Goal: Transaction & Acquisition: Purchase product/service

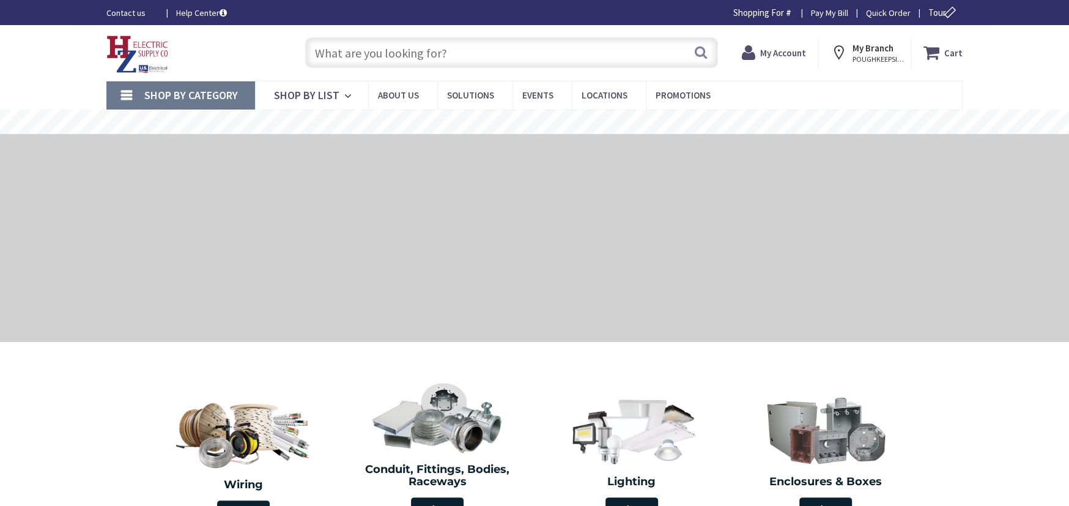
click at [785, 53] on strong "My Account" at bounding box center [783, 53] width 46 height 12
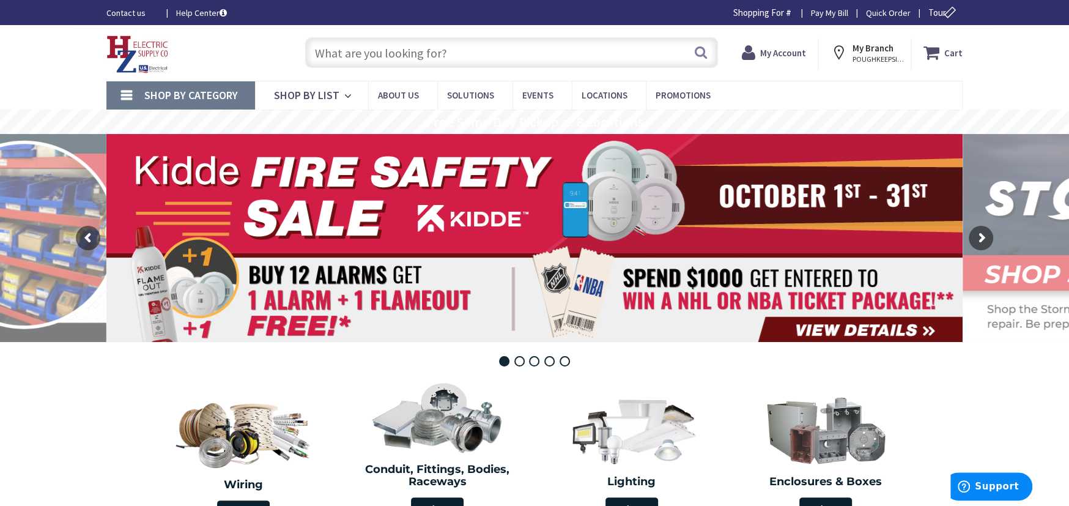
click at [785, 53] on strong "My Account" at bounding box center [783, 53] width 46 height 12
click at [232, 95] on span "Shop By Category" at bounding box center [191, 95] width 94 height 14
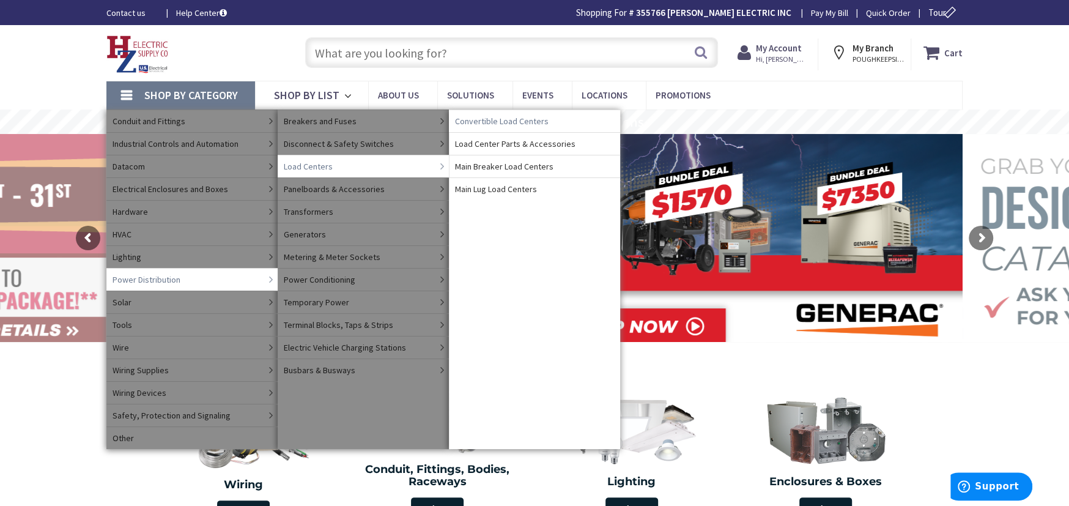
click at [484, 122] on span "Convertible Load Centers" at bounding box center [502, 121] width 94 height 12
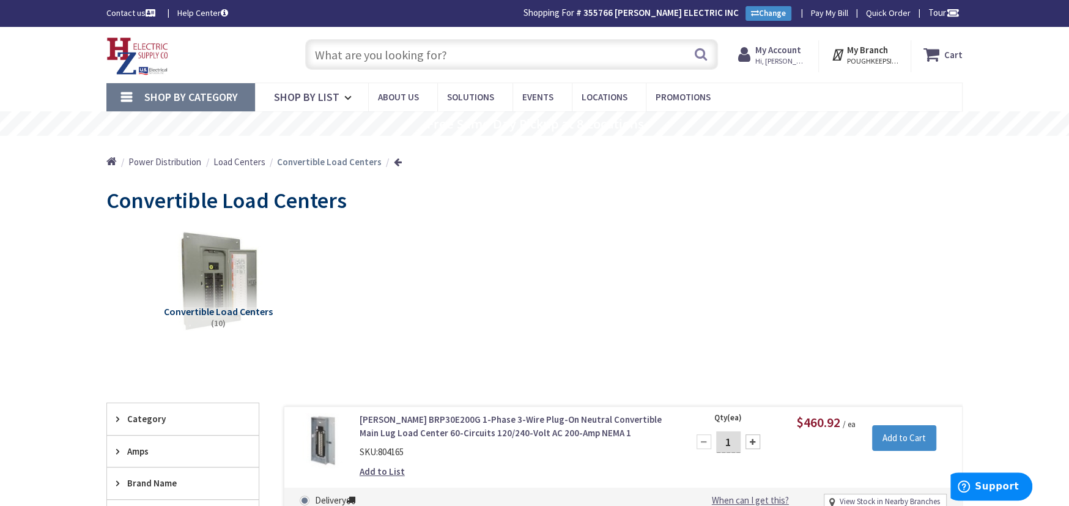
click at [179, 94] on span "Shop By Category" at bounding box center [191, 97] width 94 height 14
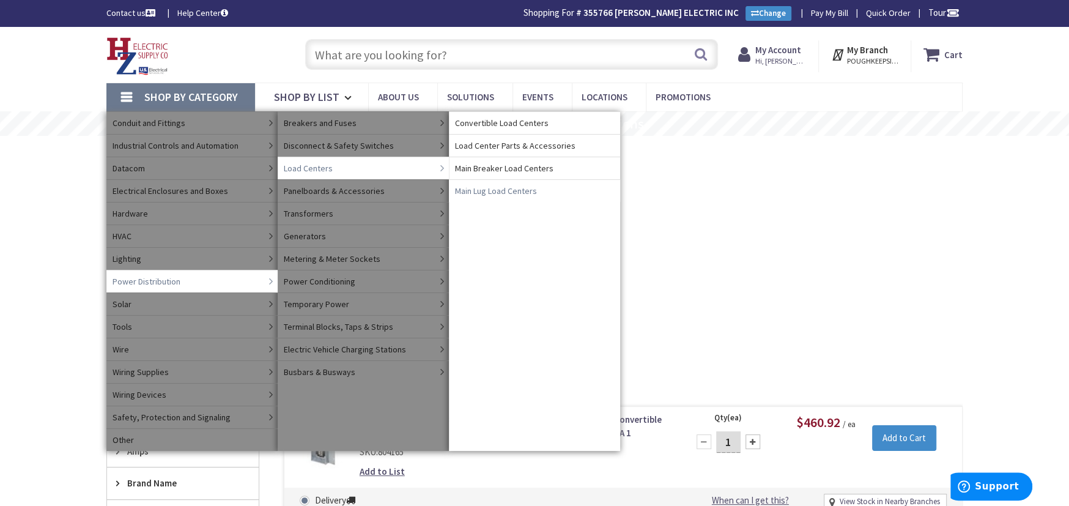
click at [468, 191] on span "Main Lug Load Centers" at bounding box center [496, 191] width 82 height 12
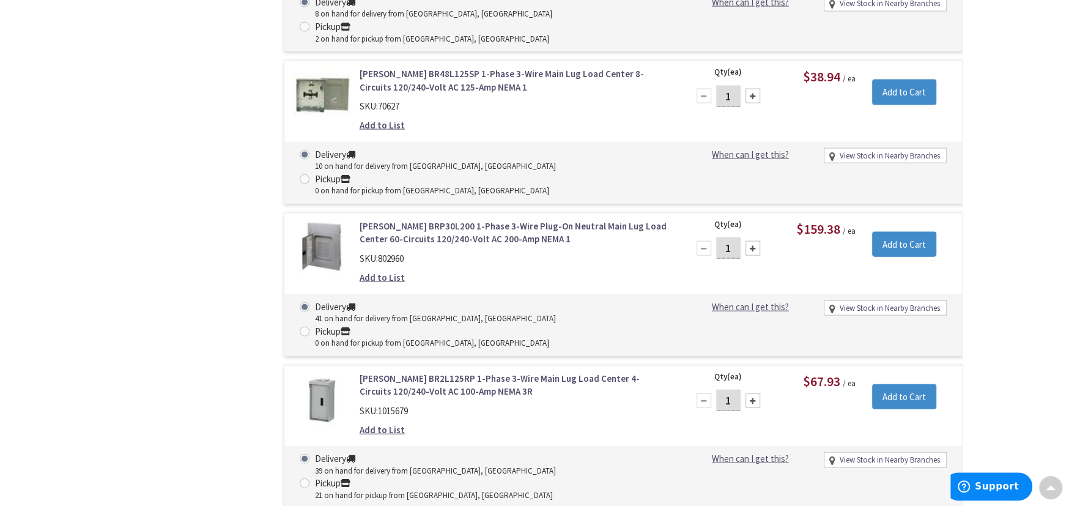
scroll to position [2244, 0]
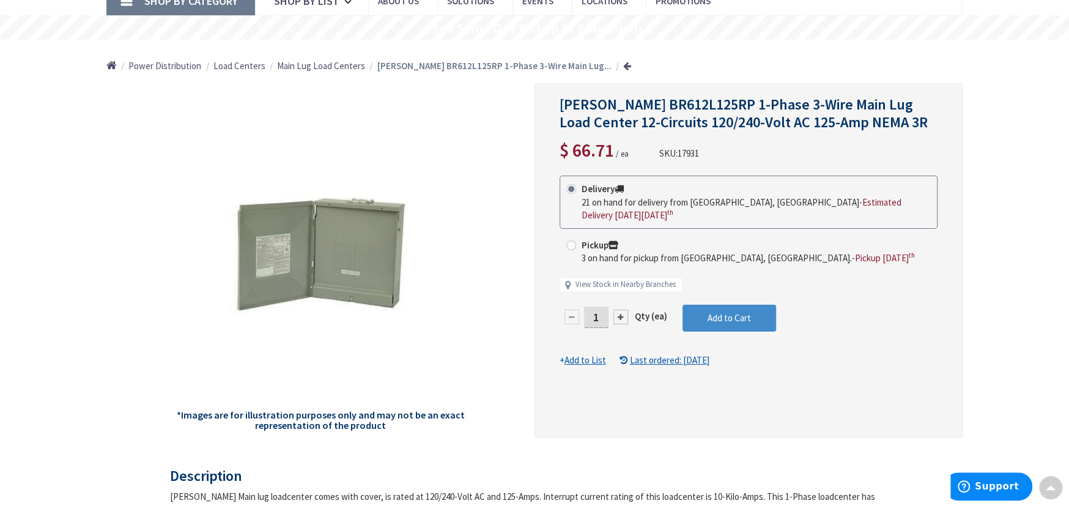
scroll to position [1, 0]
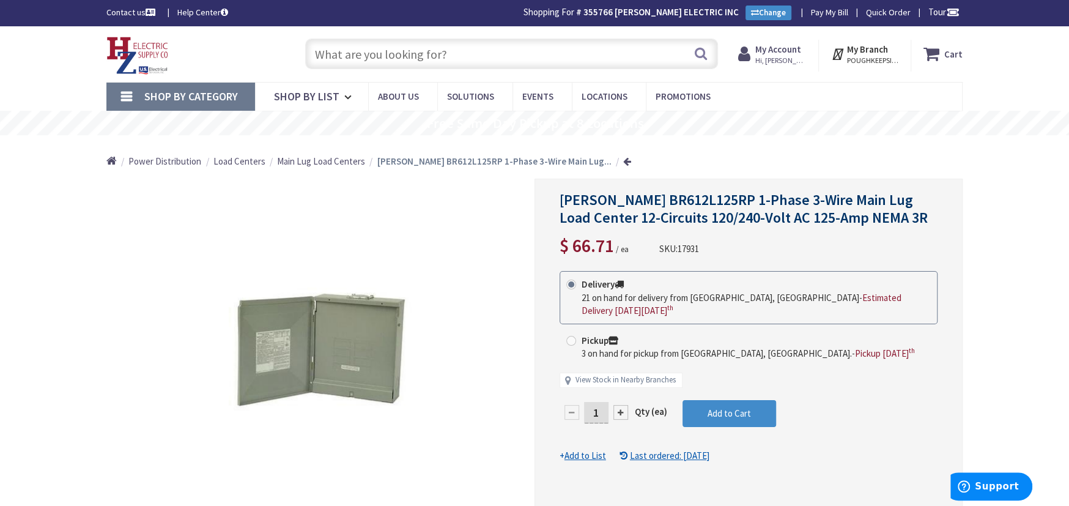
click at [604, 416] on input "1" at bounding box center [596, 412] width 24 height 21
click at [687, 410] on form "This product is Discontinued Delivery 21 on hand for delivery from Middletown, …" at bounding box center [749, 366] width 378 height 191
click at [687, 410] on button "Add to Cart" at bounding box center [729, 413] width 94 height 27
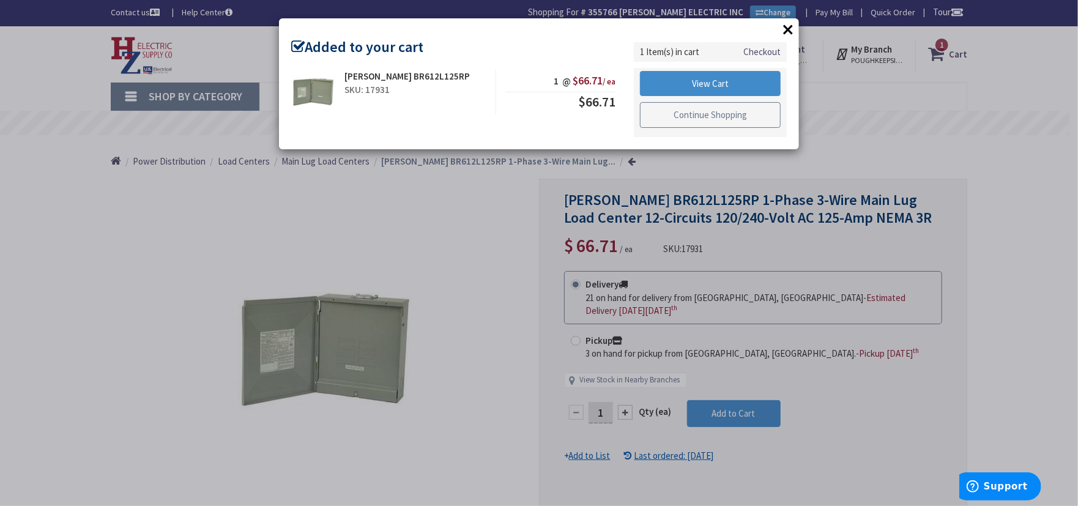
click at [679, 114] on link "Continue Shopping" at bounding box center [710, 115] width 141 height 26
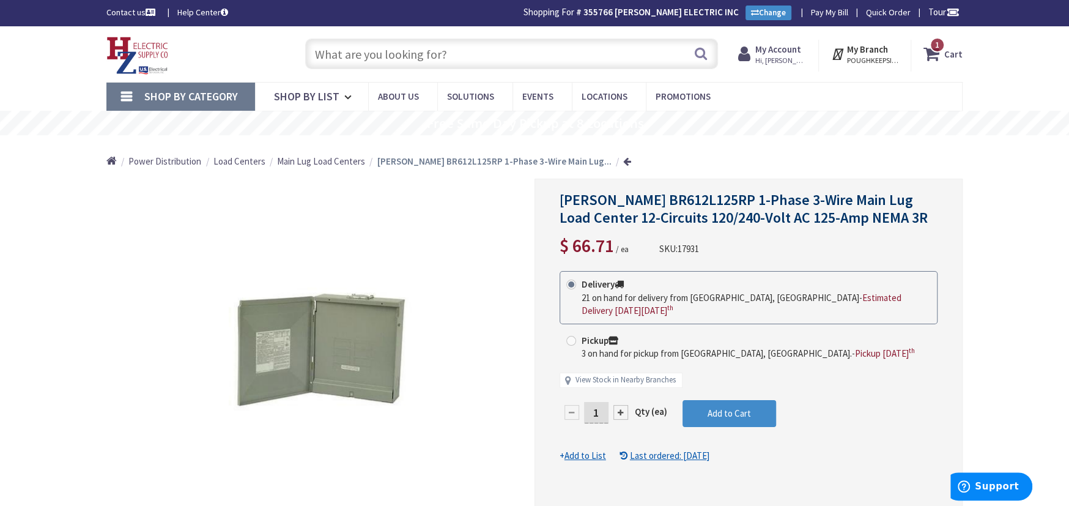
click at [196, 93] on span "Shop By Category" at bounding box center [191, 96] width 94 height 14
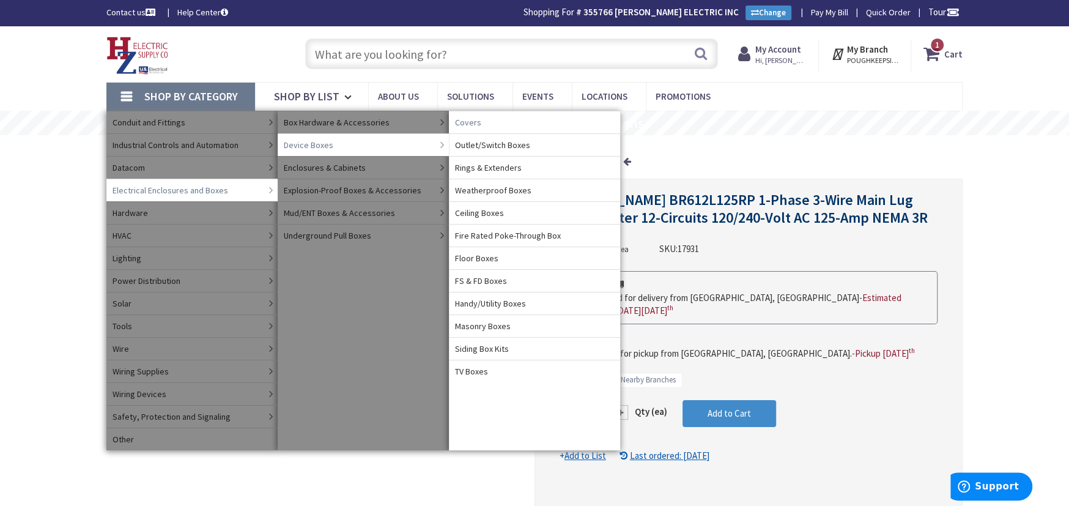
click at [471, 120] on span "Covers" at bounding box center [468, 122] width 26 height 12
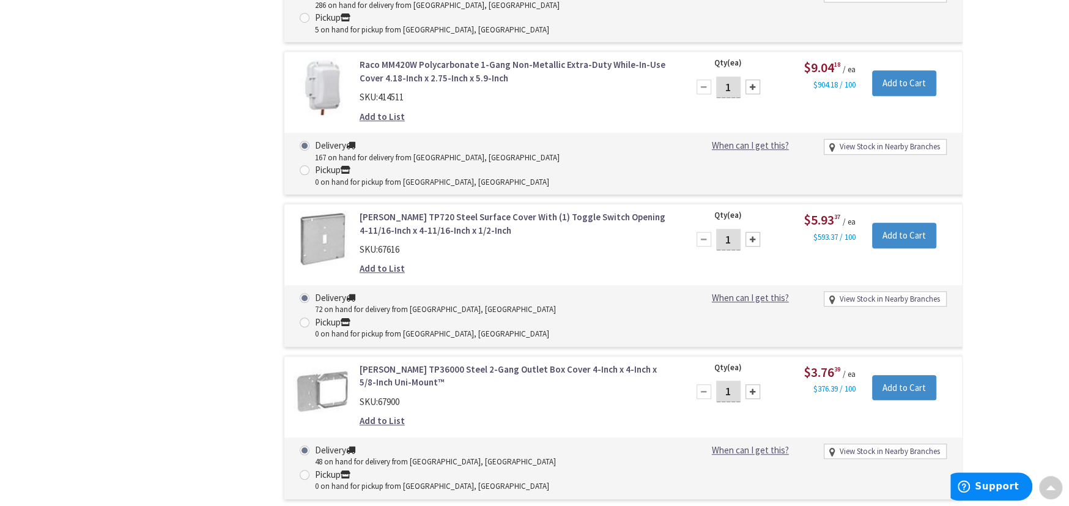
scroll to position [7970, 0]
type input "2"
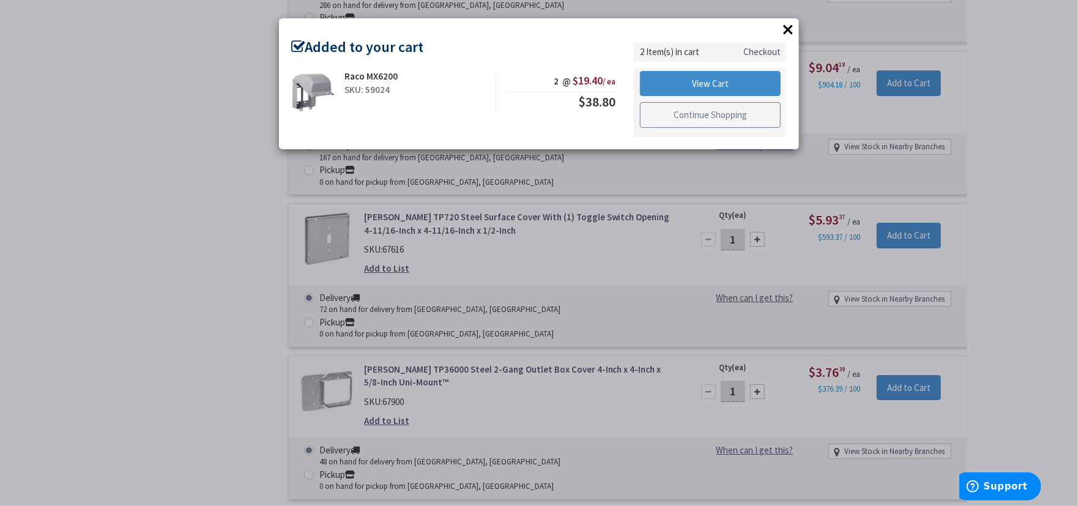
click at [671, 119] on link "Continue Shopping" at bounding box center [710, 115] width 141 height 26
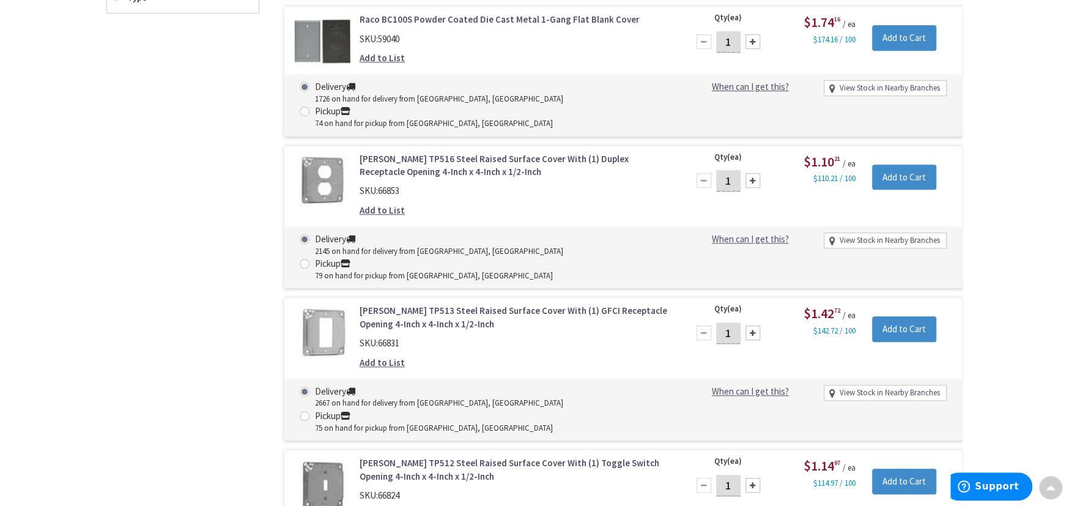
scroll to position [0, 0]
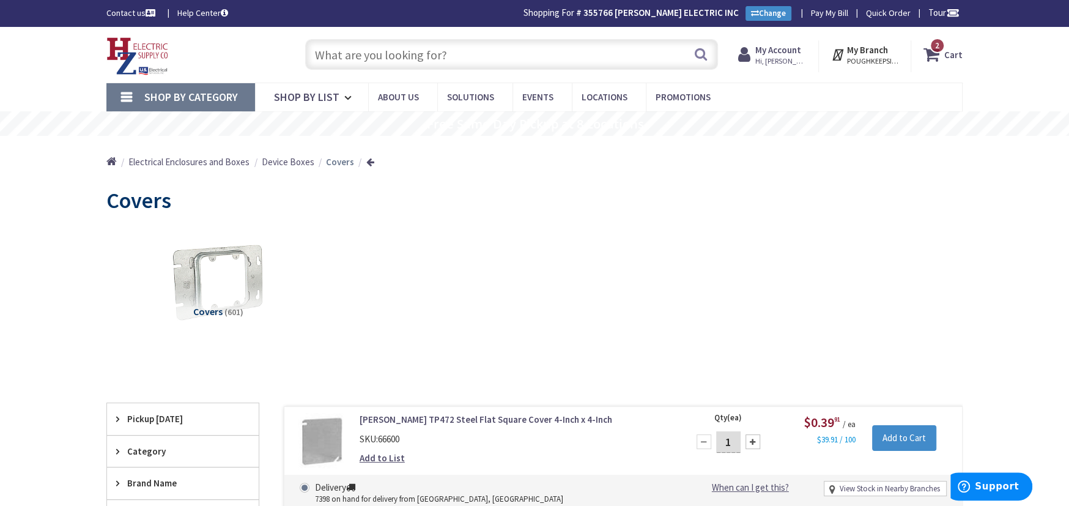
click at [939, 45] on span "2" at bounding box center [937, 45] width 4 height 10
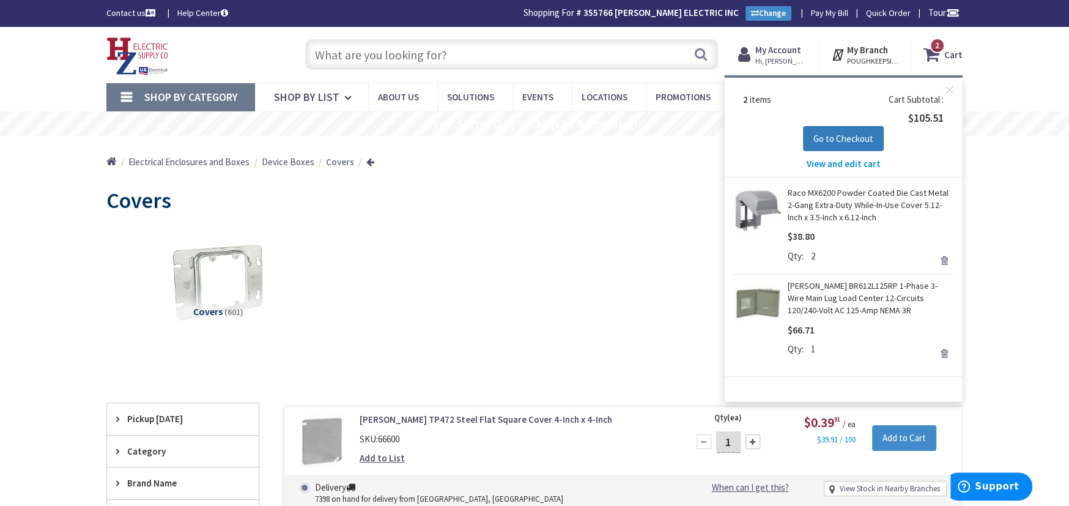
click at [869, 141] on span "Go to Checkout" at bounding box center [843, 139] width 60 height 12
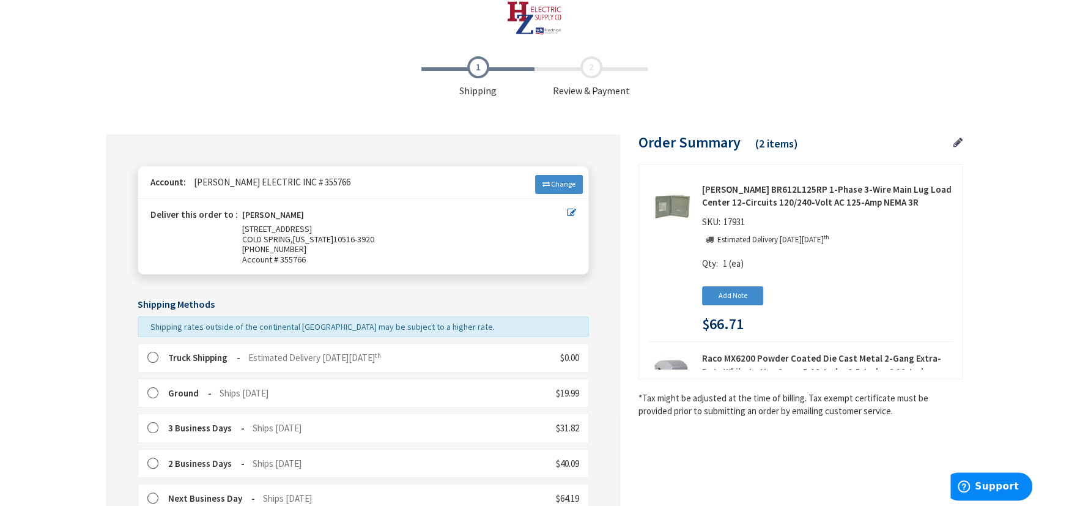
scroll to position [239, 0]
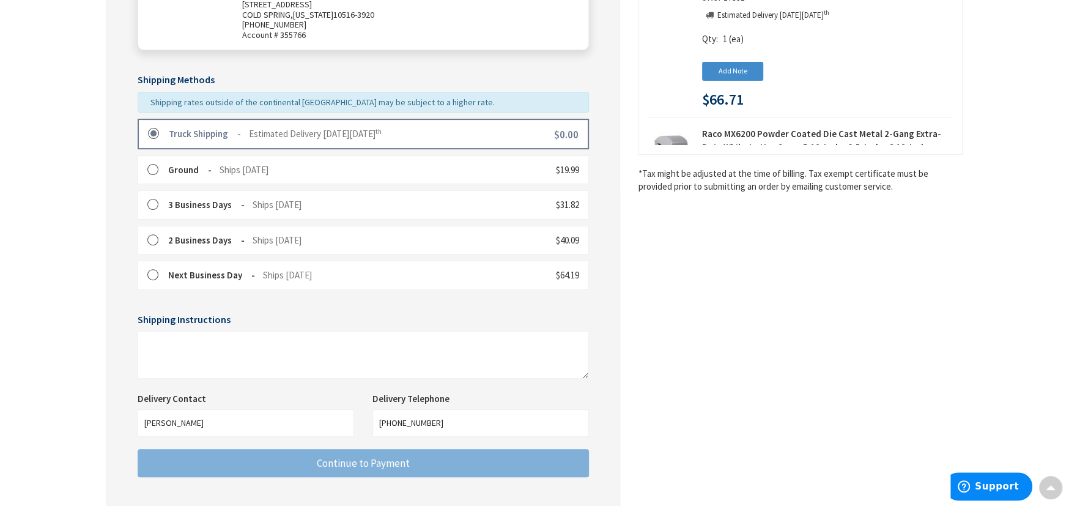
click at [152, 135] on label at bounding box center [157, 134] width 19 height 12
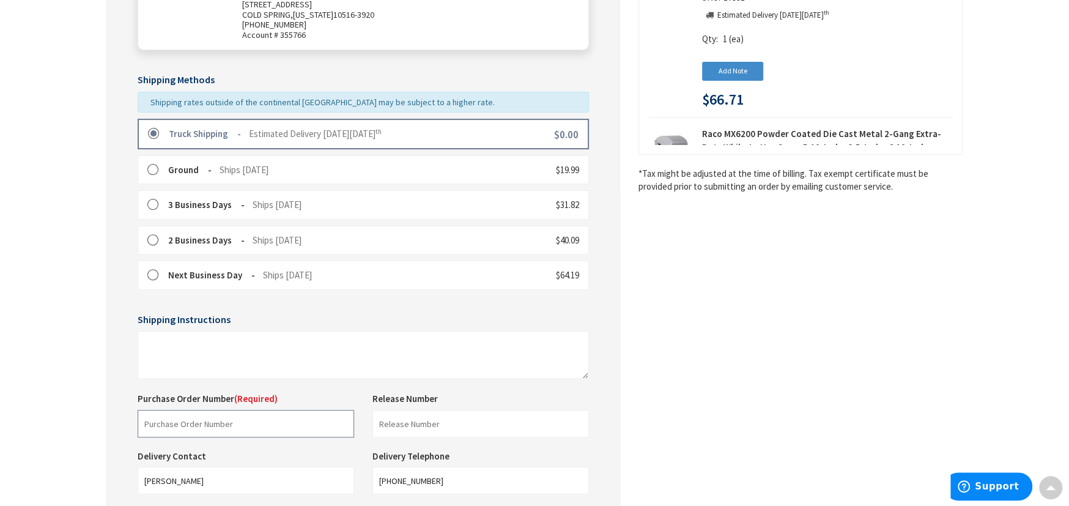
click at [168, 422] on input "text" at bounding box center [246, 424] width 216 height 28
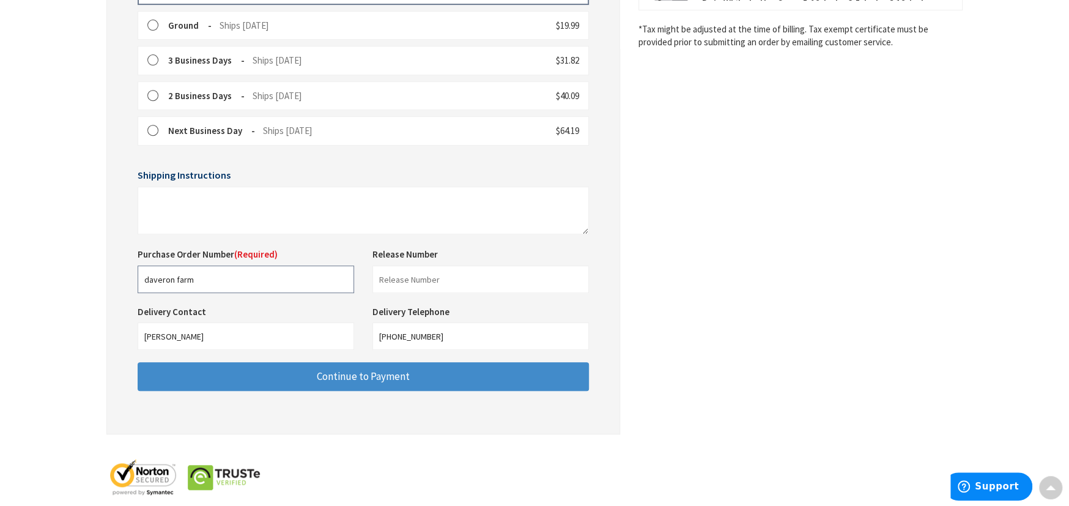
scroll to position [399, 0]
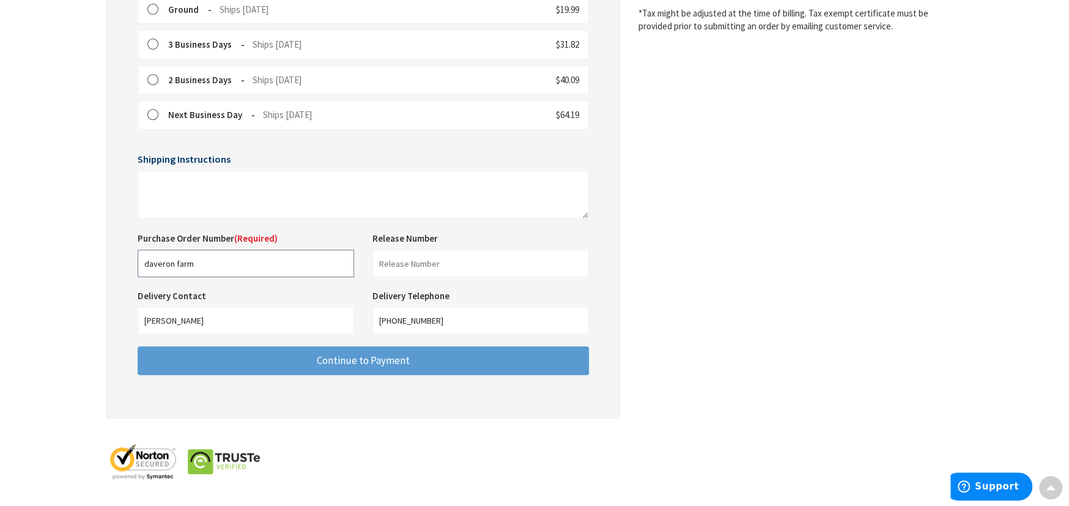
type input "daveron farm"
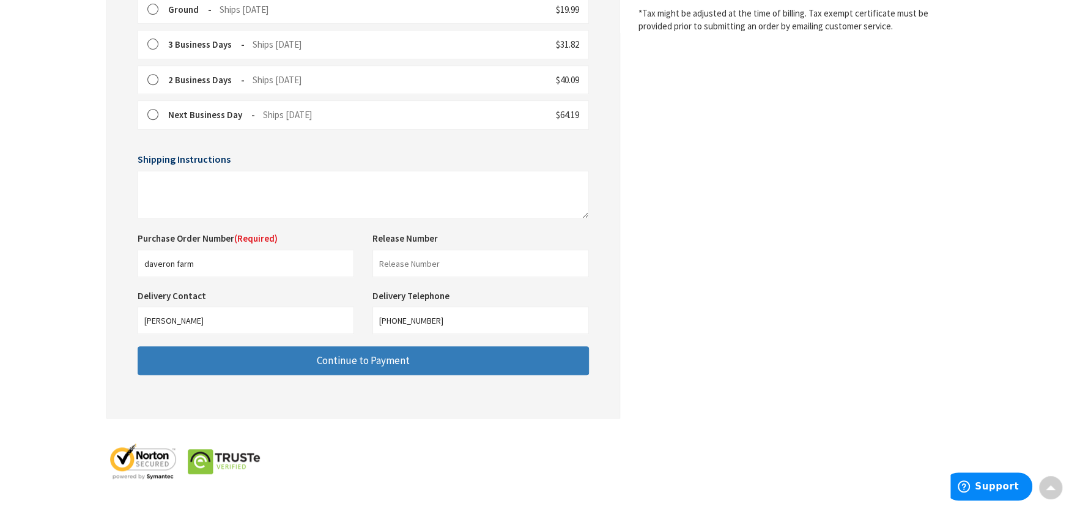
click at [357, 355] on span "Continue to Payment" at bounding box center [363, 359] width 93 height 13
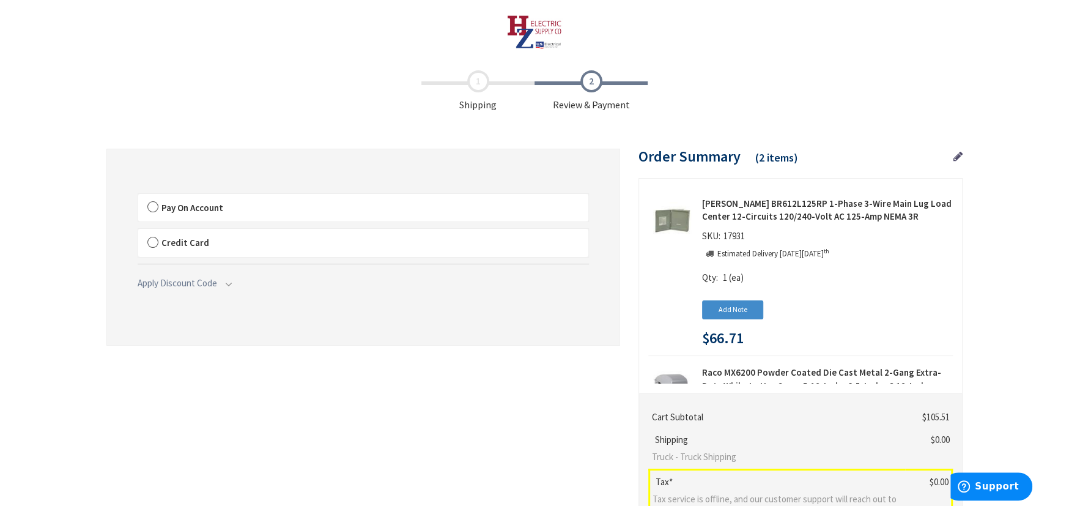
click at [154, 207] on label "Pay On Account" at bounding box center [363, 208] width 450 height 28
click at [138, 196] on input "Pay On Account" at bounding box center [138, 196] width 0 height 0
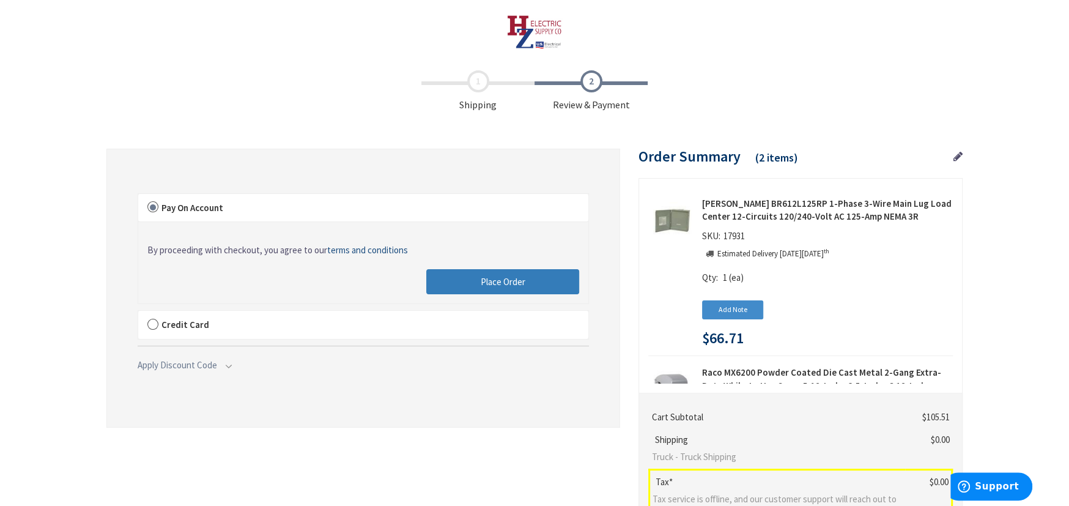
click at [485, 286] on button "Place Order" at bounding box center [502, 282] width 153 height 26
